Goal: Information Seeking & Learning: Understand process/instructions

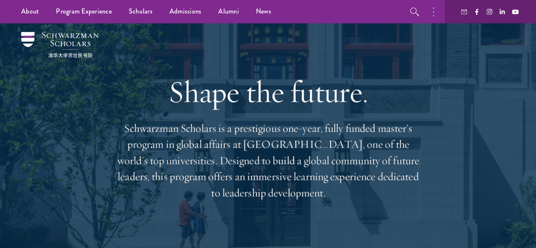
click at [346, 62] on div "Shape the future. Schwarzman Scholars is a prestigious one-year, fully funded m…" at bounding box center [268, 137] width 305 height 229
click at [434, 17] on button "button" at bounding box center [436, 11] width 19 height 23
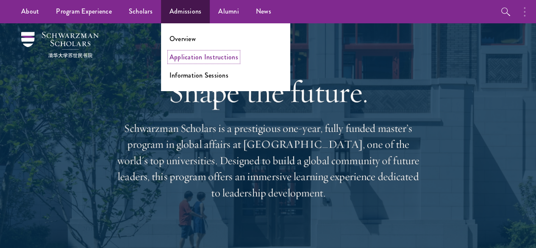
click at [199, 61] on link "Application Instructions" at bounding box center [204, 57] width 69 height 10
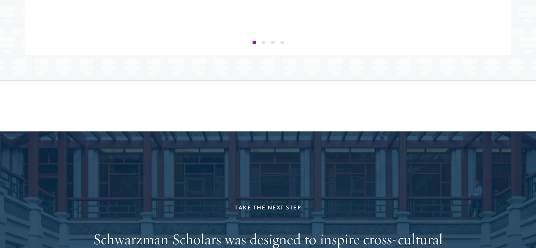
scroll to position [1456, 0]
